Goal: Task Accomplishment & Management: Use online tool/utility

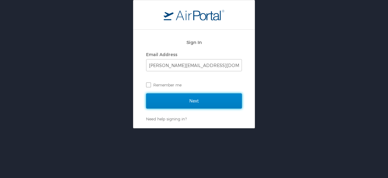
click at [190, 101] on input "Next" at bounding box center [194, 100] width 96 height 15
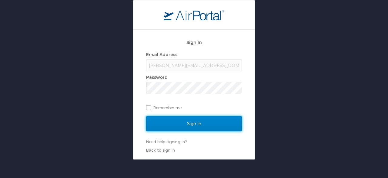
click at [229, 130] on input "Sign In" at bounding box center [194, 123] width 96 height 15
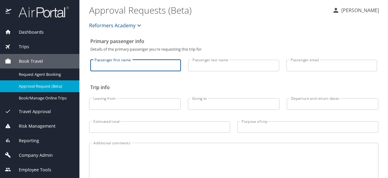
click at [144, 64] on input "Passenger first name" at bounding box center [135, 66] width 91 height 12
click at [29, 48] on div "Trips" at bounding box center [40, 46] width 70 height 7
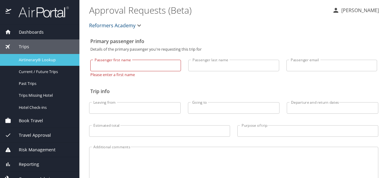
click at [45, 59] on span "Airtinerary® Lookup" at bounding box center [45, 60] width 53 height 6
